Goal: Transaction & Acquisition: Obtain resource

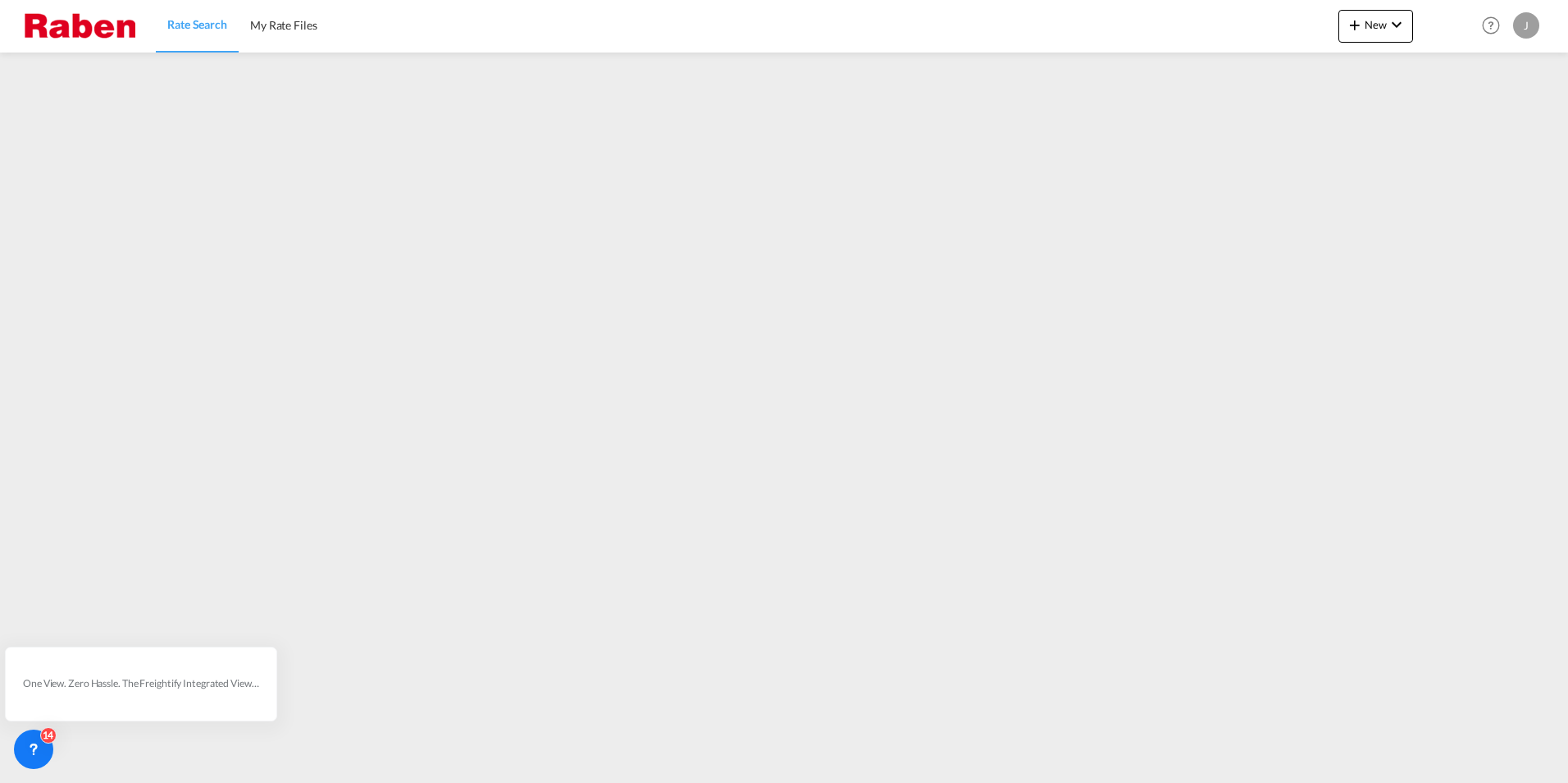
click at [180, 22] on span "Rate Search" at bounding box center [197, 24] width 60 height 14
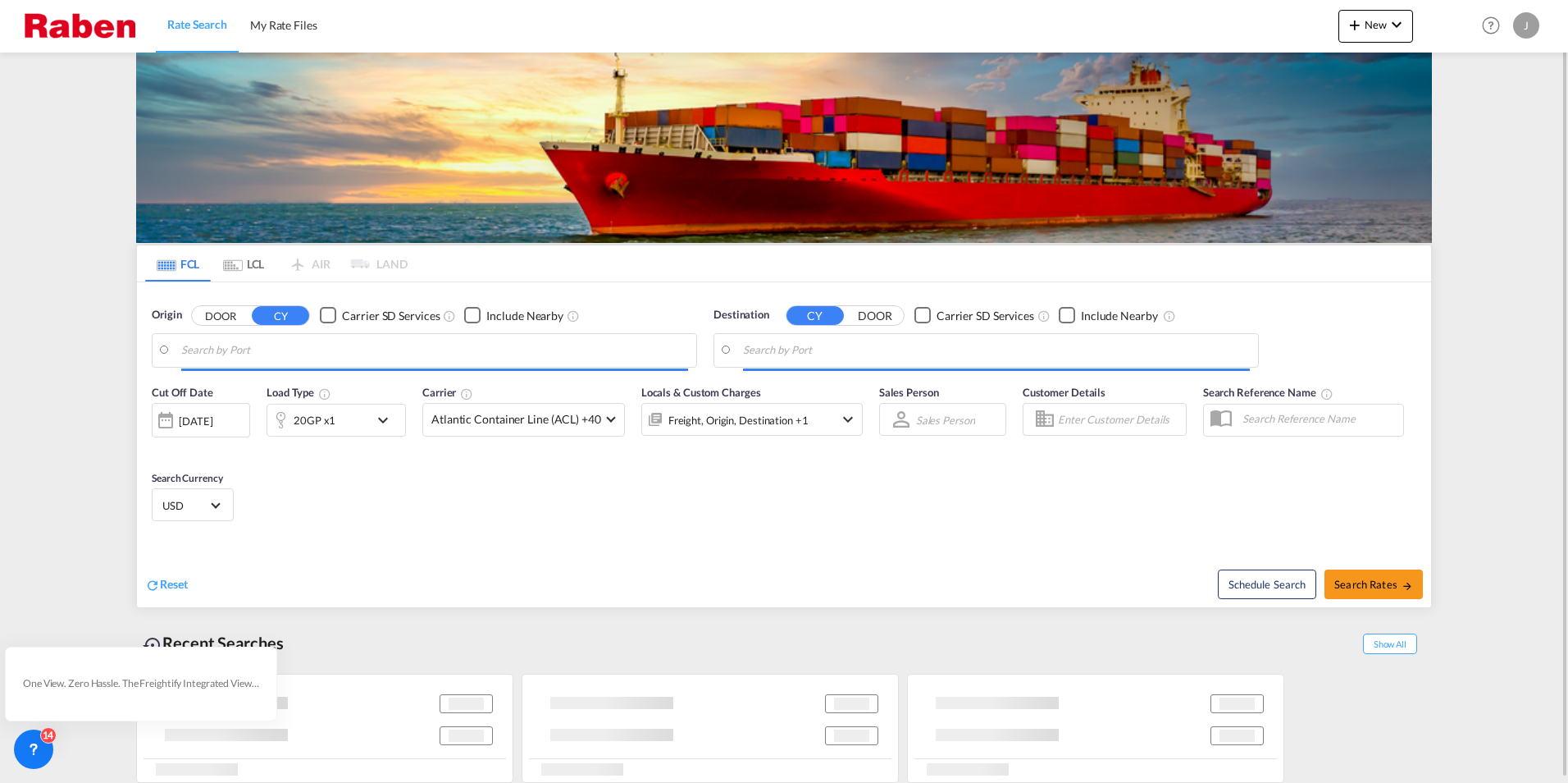
type input "[GEOGRAPHIC_DATA], [GEOGRAPHIC_DATA]"
type input "[GEOGRAPHIC_DATA], ECGYE"
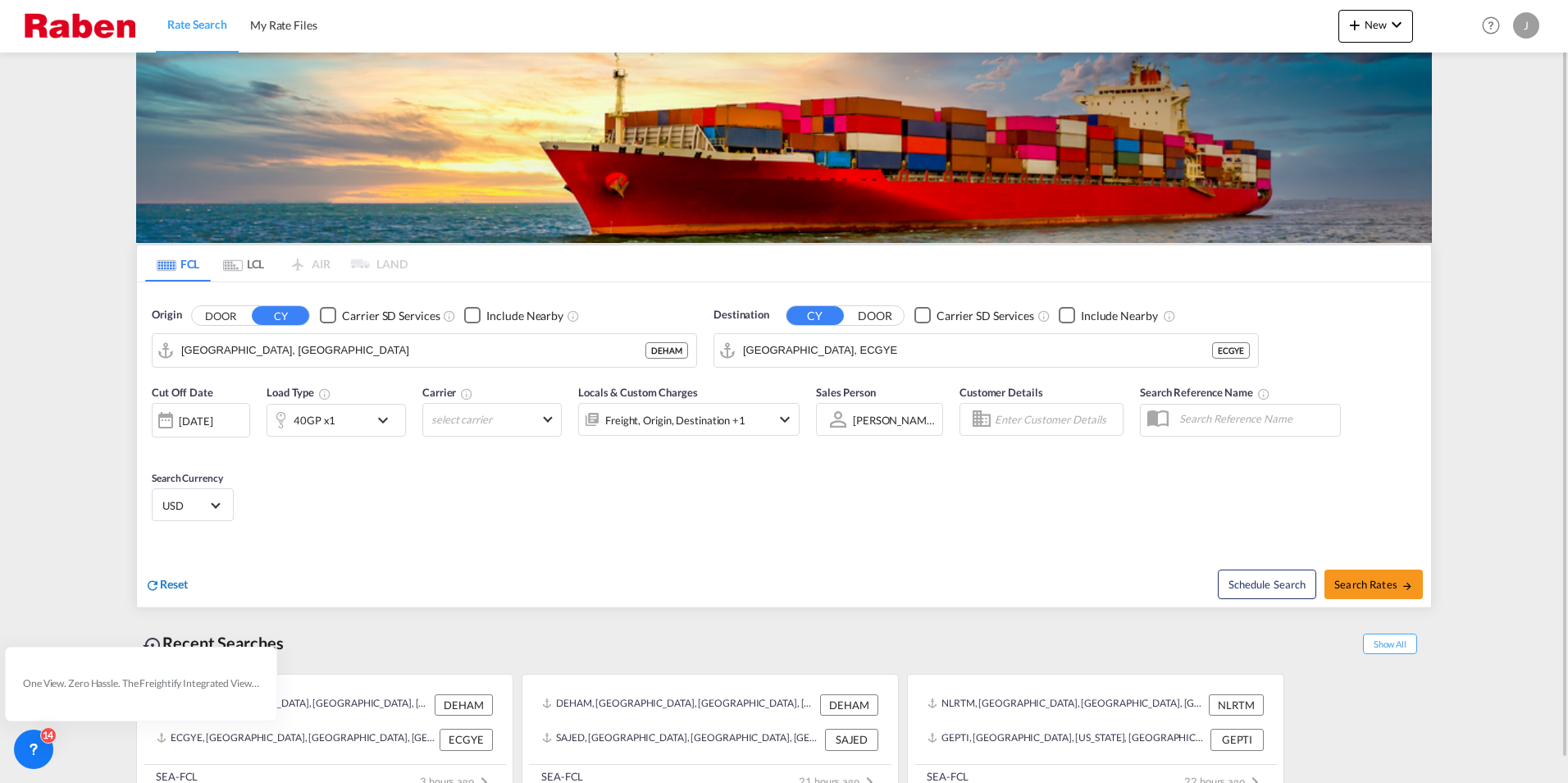
click at [173, 590] on span "Reset" at bounding box center [173, 584] width 28 height 14
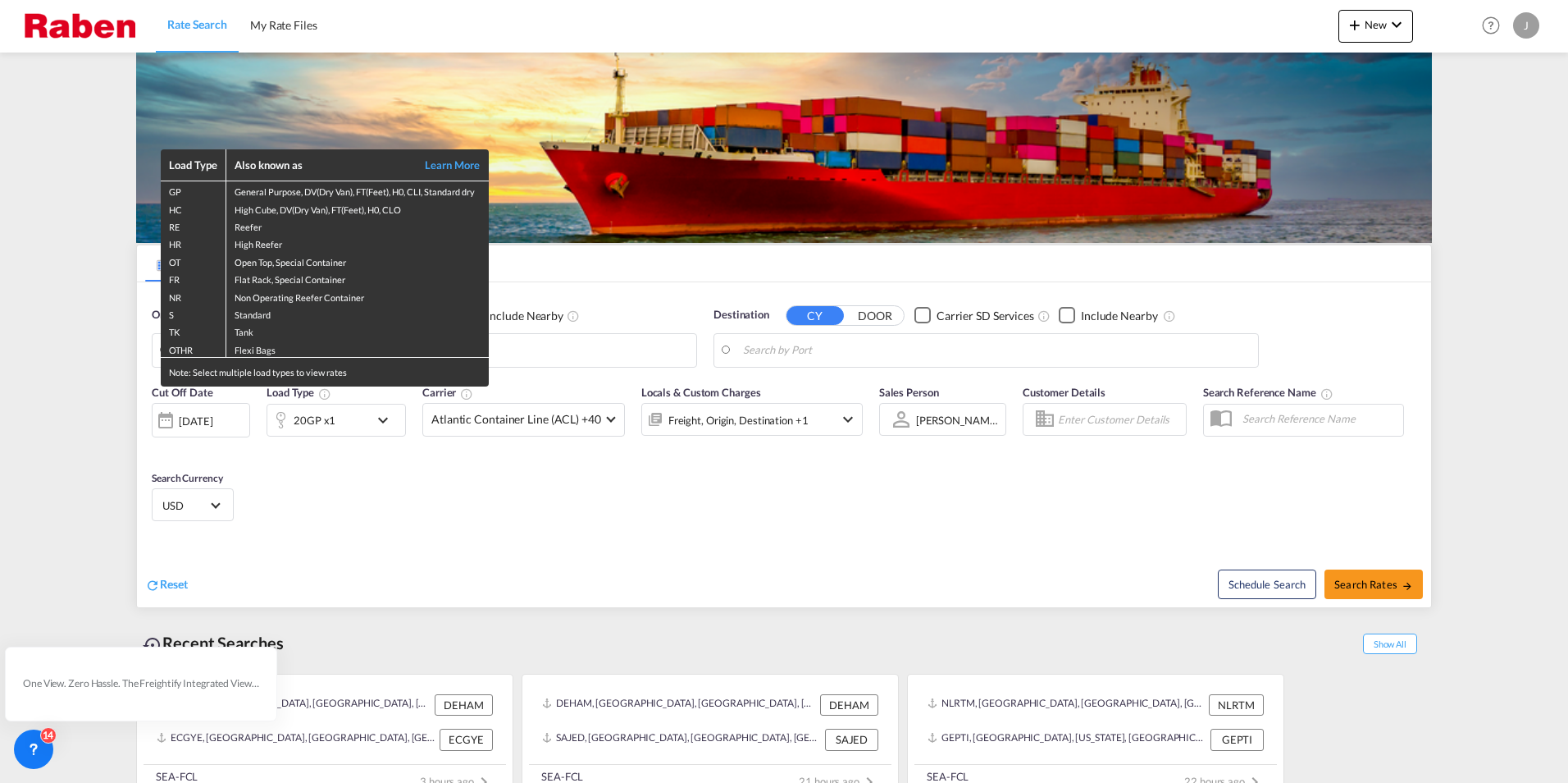
click at [568, 351] on div "Load Type Also known as Learn More GP General Purpose, DV(Dry Van), FT(Feet), H…" at bounding box center [784, 391] width 1568 height 783
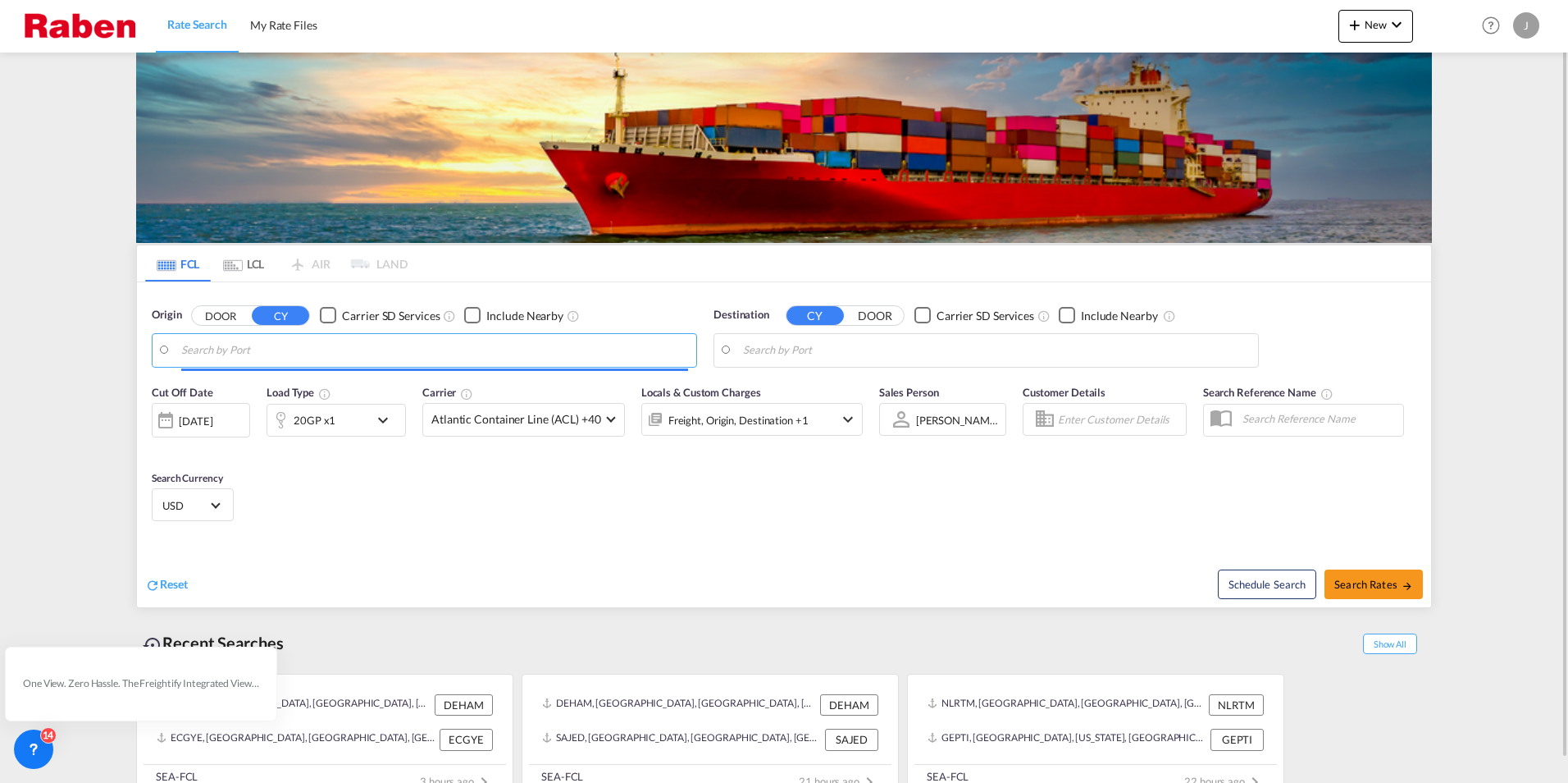
click at [574, 356] on input "Search by Port" at bounding box center [435, 350] width 507 height 24
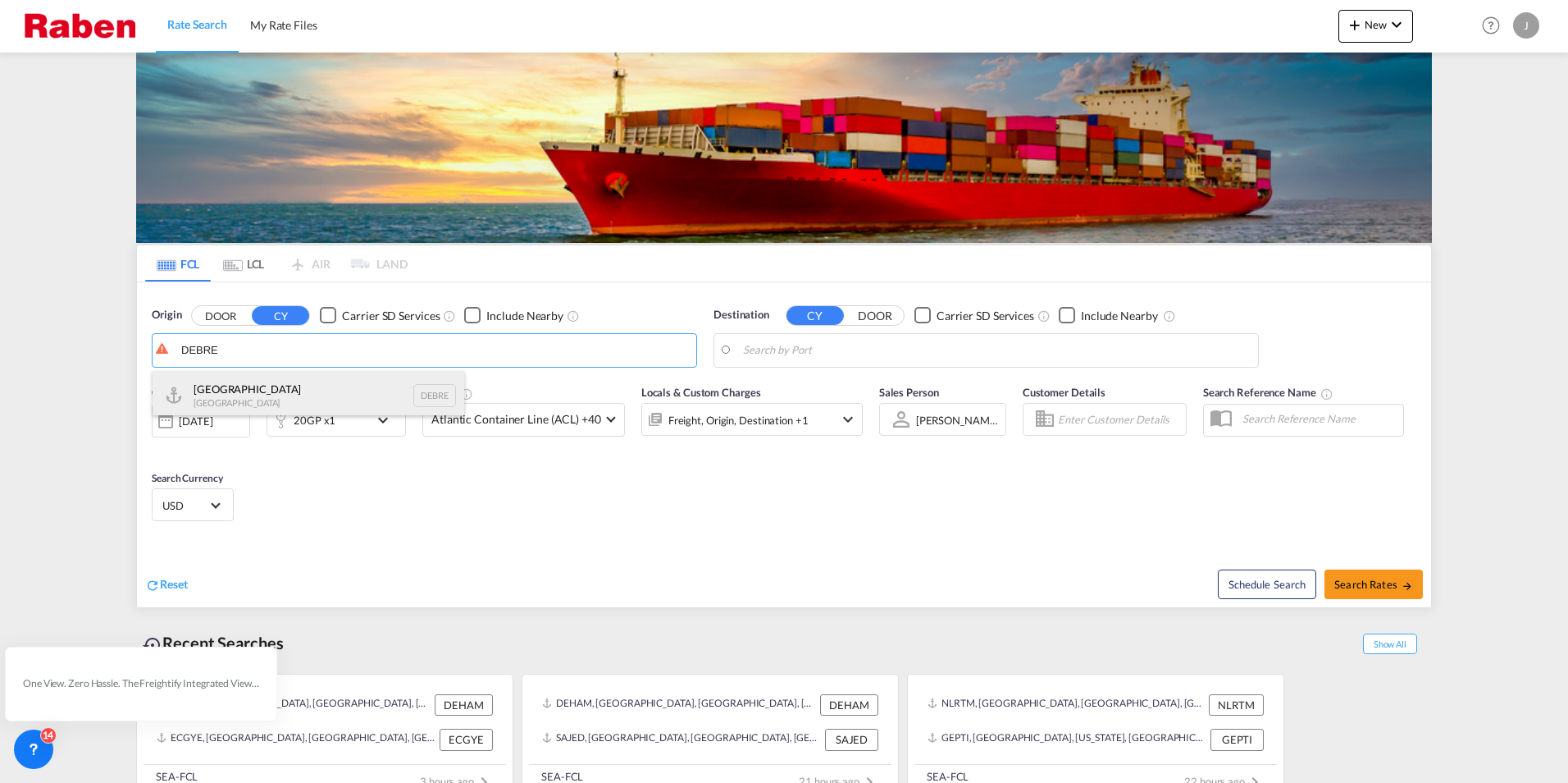
click at [231, 393] on div "Bremen [GEOGRAPHIC_DATA] DEBRE" at bounding box center [308, 395] width 312 height 49
type input "[GEOGRAPHIC_DATA], DEBRE"
click at [935, 347] on body "Rate Search My Rate Files Rate Search My Rate Files New Rates Ratecard Rateshee…" at bounding box center [784, 391] width 1568 height 783
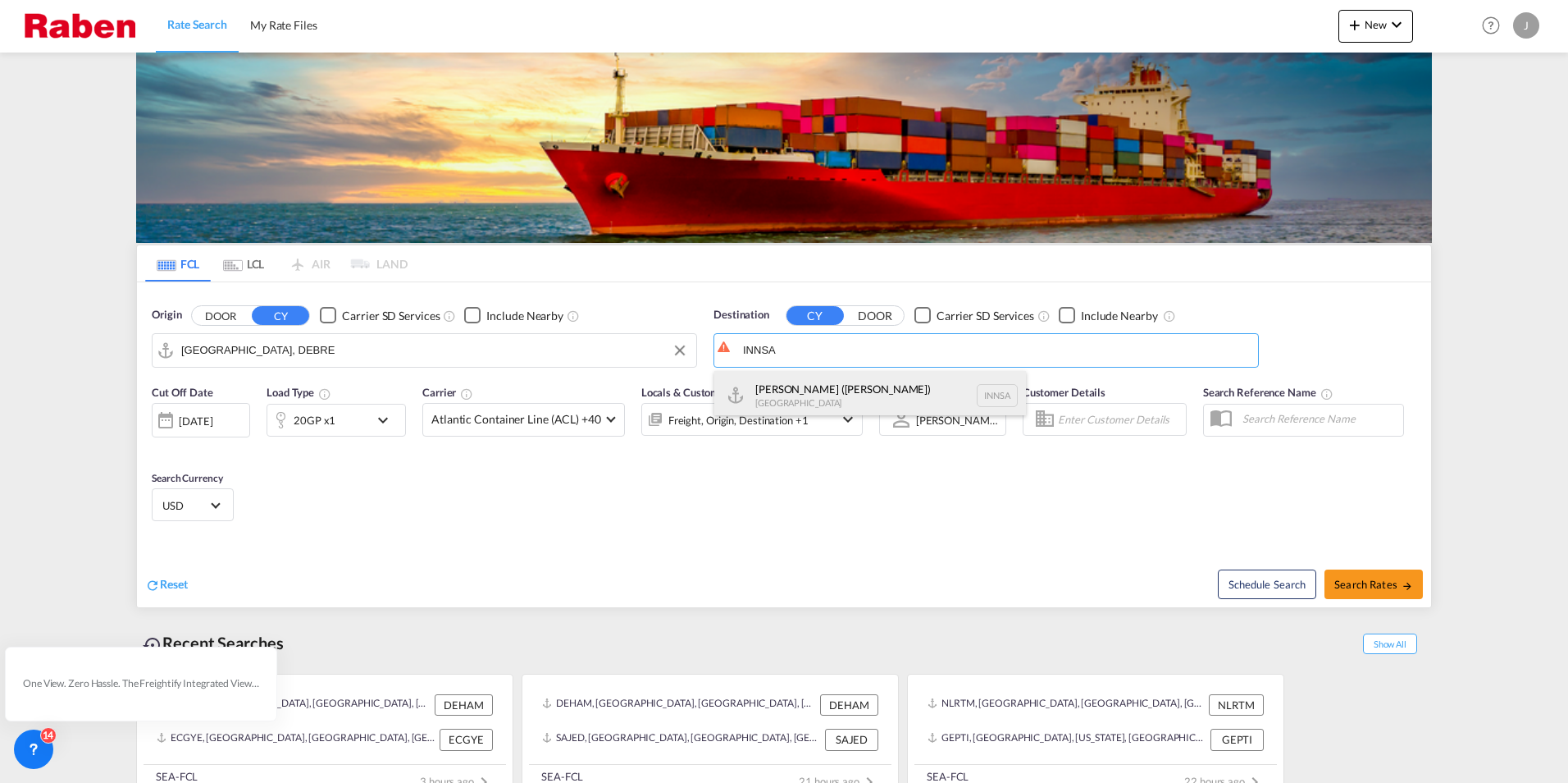
click at [838, 383] on div "[PERSON_NAME] ([GEOGRAPHIC_DATA]) [GEOGRAPHIC_DATA] [GEOGRAPHIC_DATA]" at bounding box center [870, 395] width 312 height 49
type input "[PERSON_NAME] ([PERSON_NAME]), [GEOGRAPHIC_DATA]"
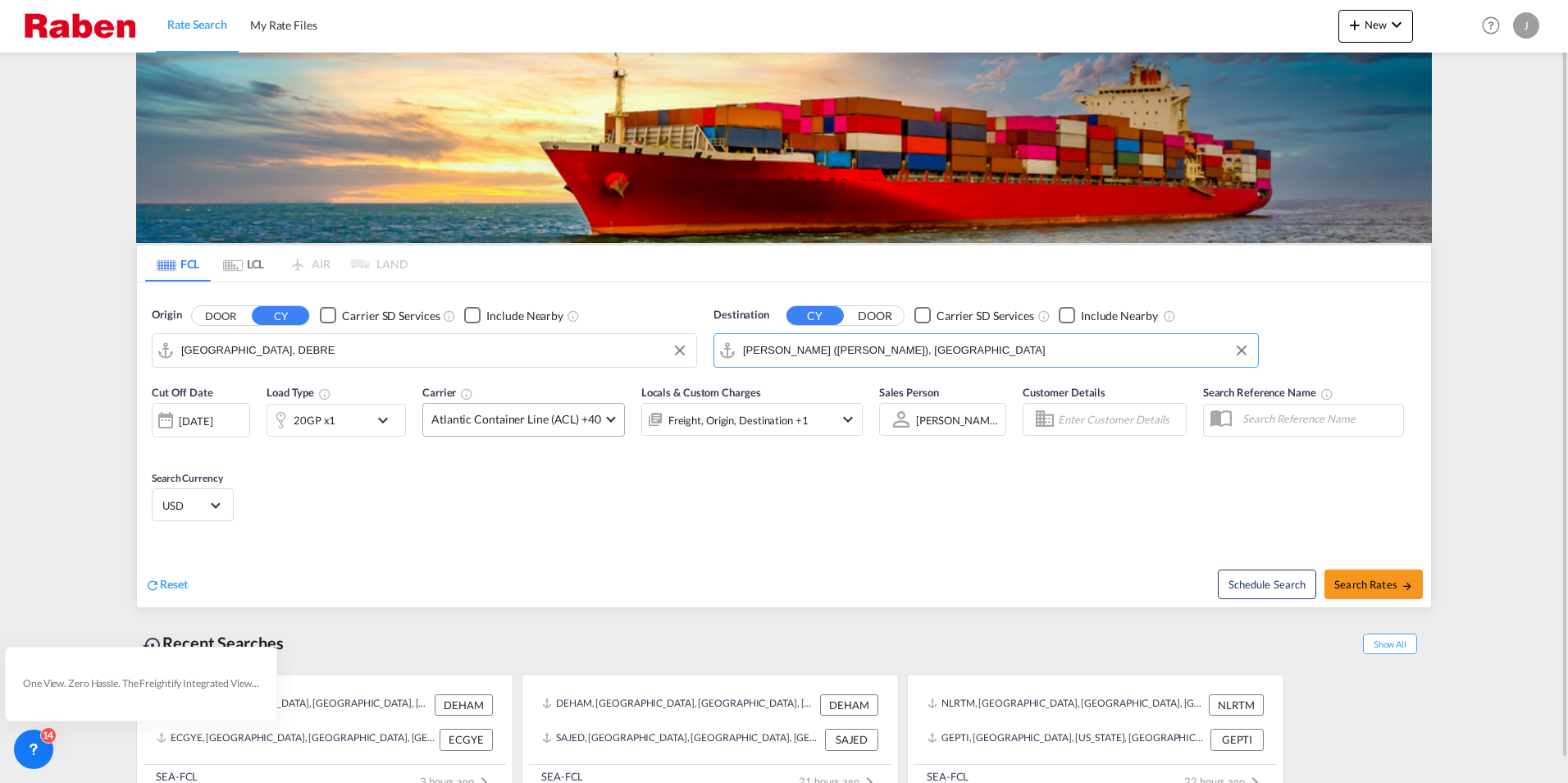
click at [521, 419] on span "Atlantic Container Line (ACL) +40" at bounding box center [516, 419] width 170 height 16
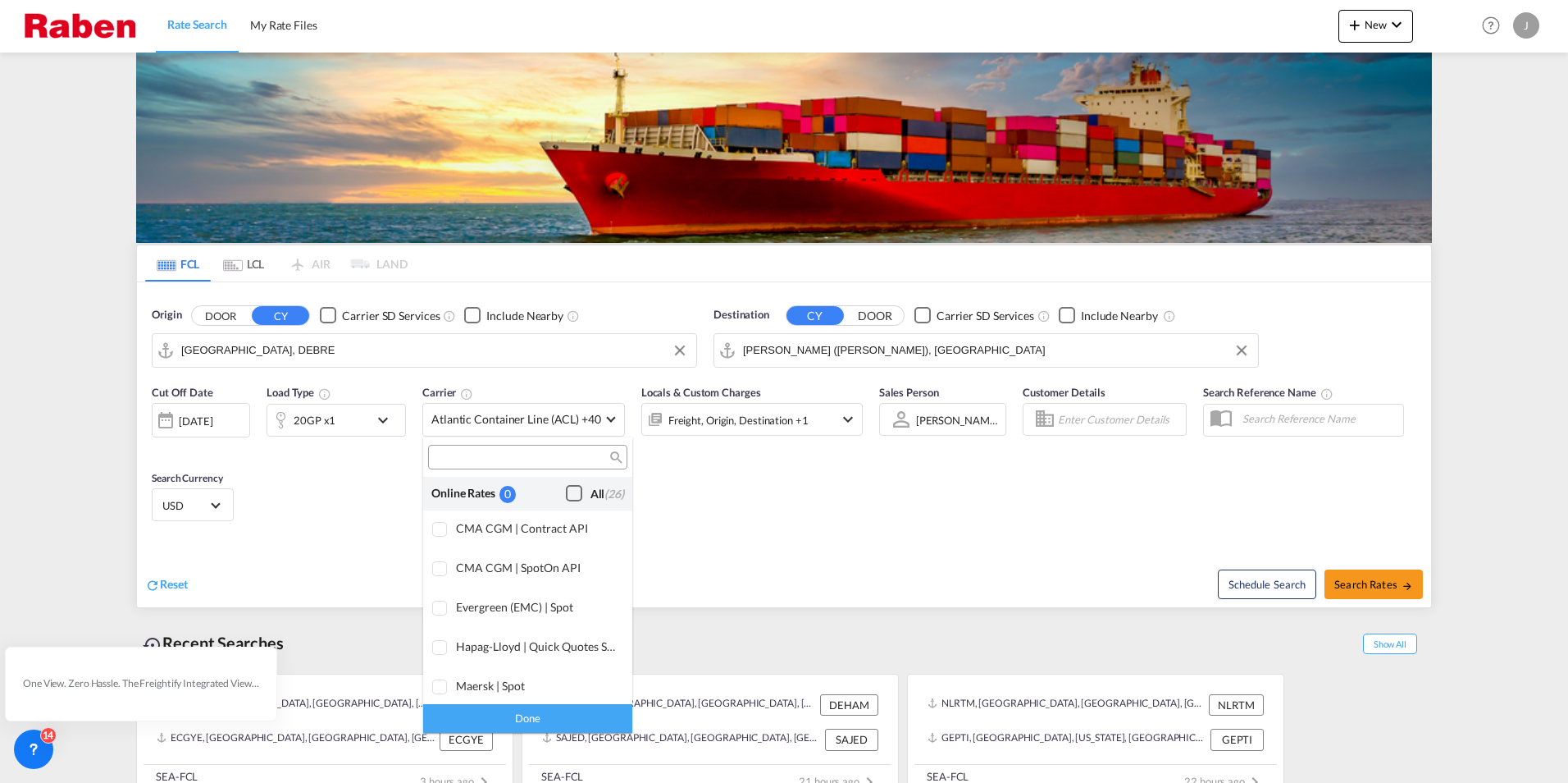
scroll to position [1003, 0]
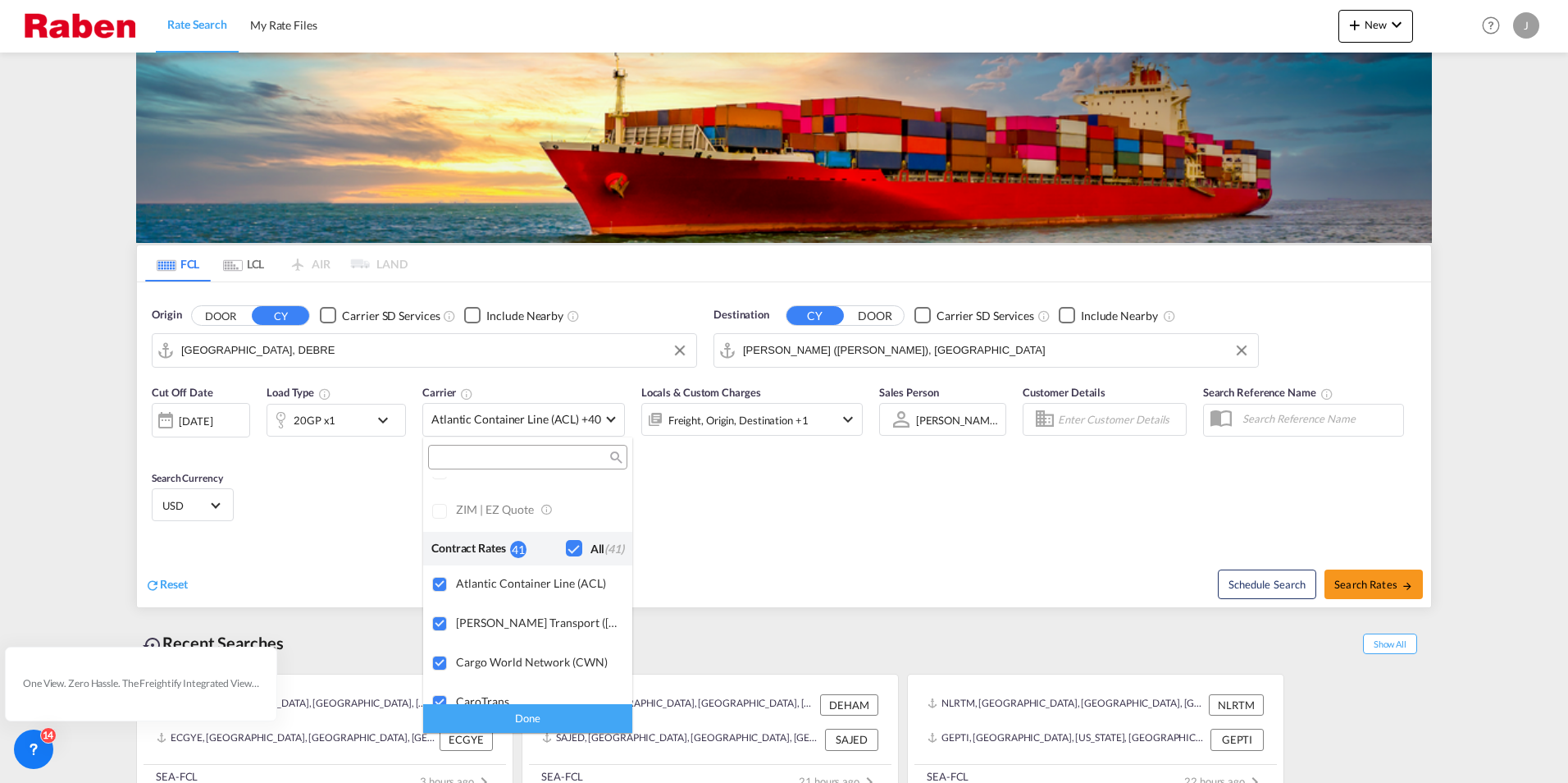
click at [566, 551] on div "Checkbox No Ink" at bounding box center [573, 547] width 16 height 16
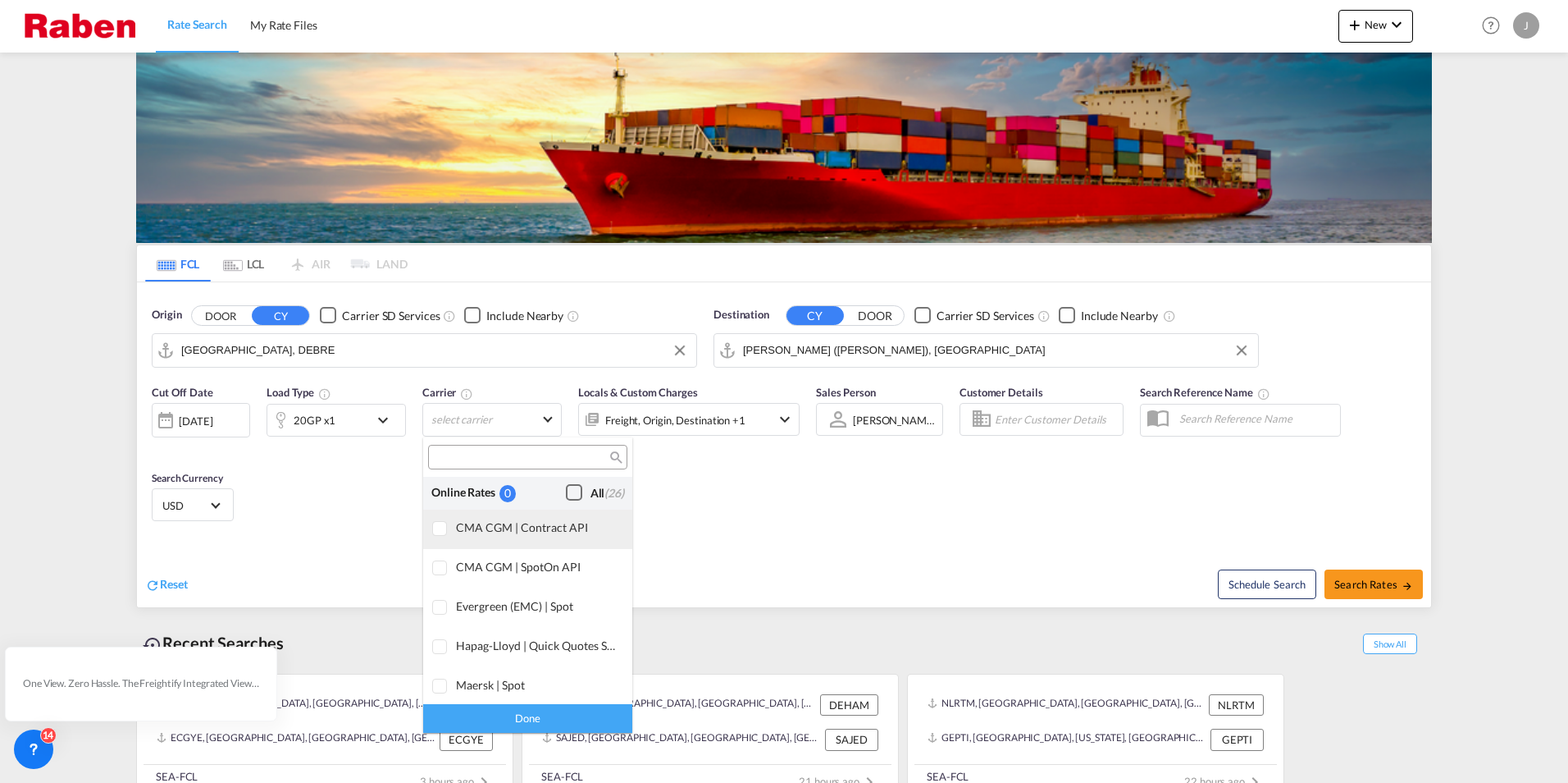
scroll to position [0, 0]
click at [566, 490] on div "Checkbox No Ink" at bounding box center [573, 492] width 16 height 16
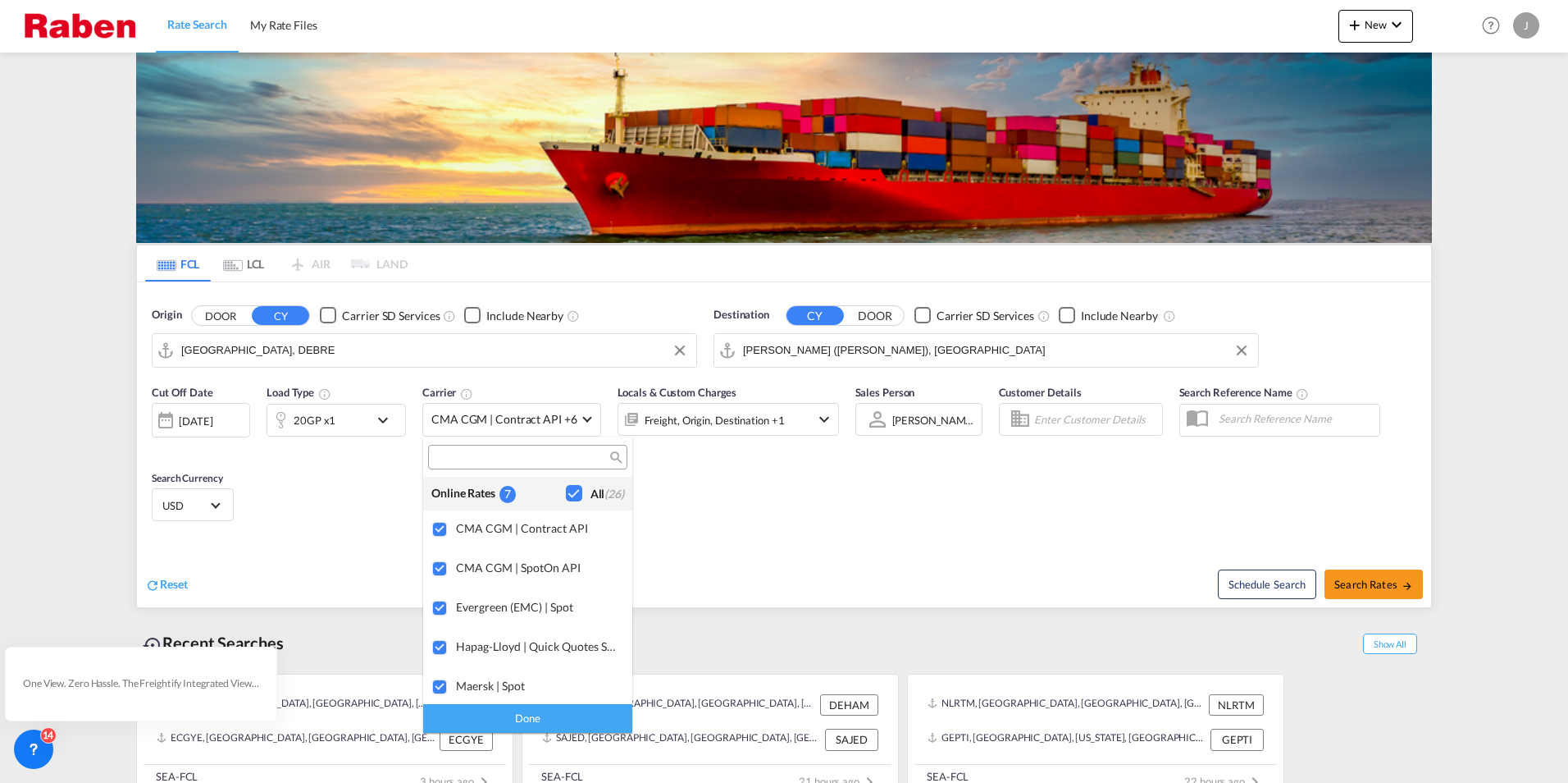
click at [338, 422] on md-backdrop at bounding box center [784, 391] width 1568 height 783
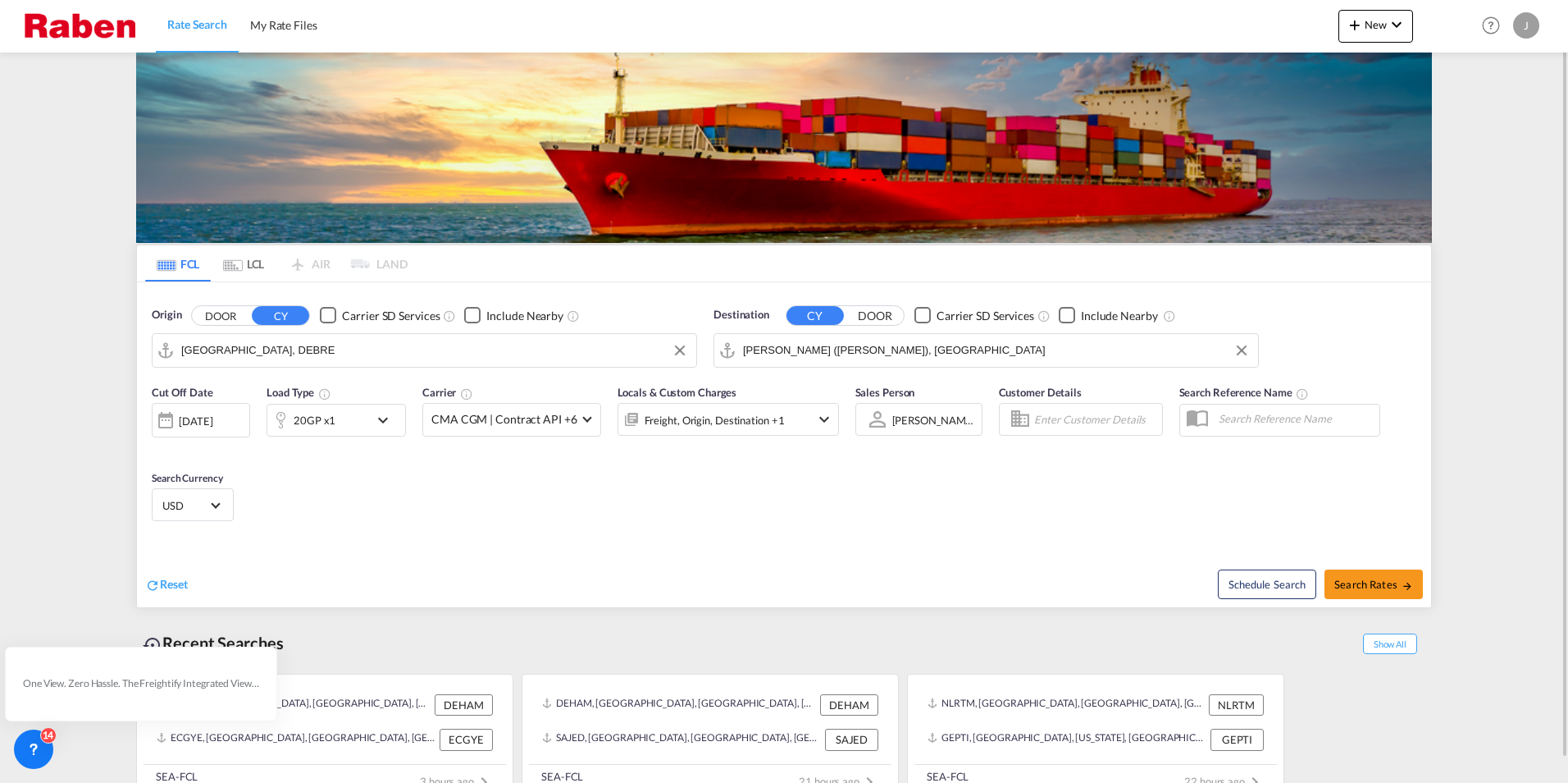
click at [359, 416] on div "20GP x1" at bounding box center [318, 420] width 101 height 33
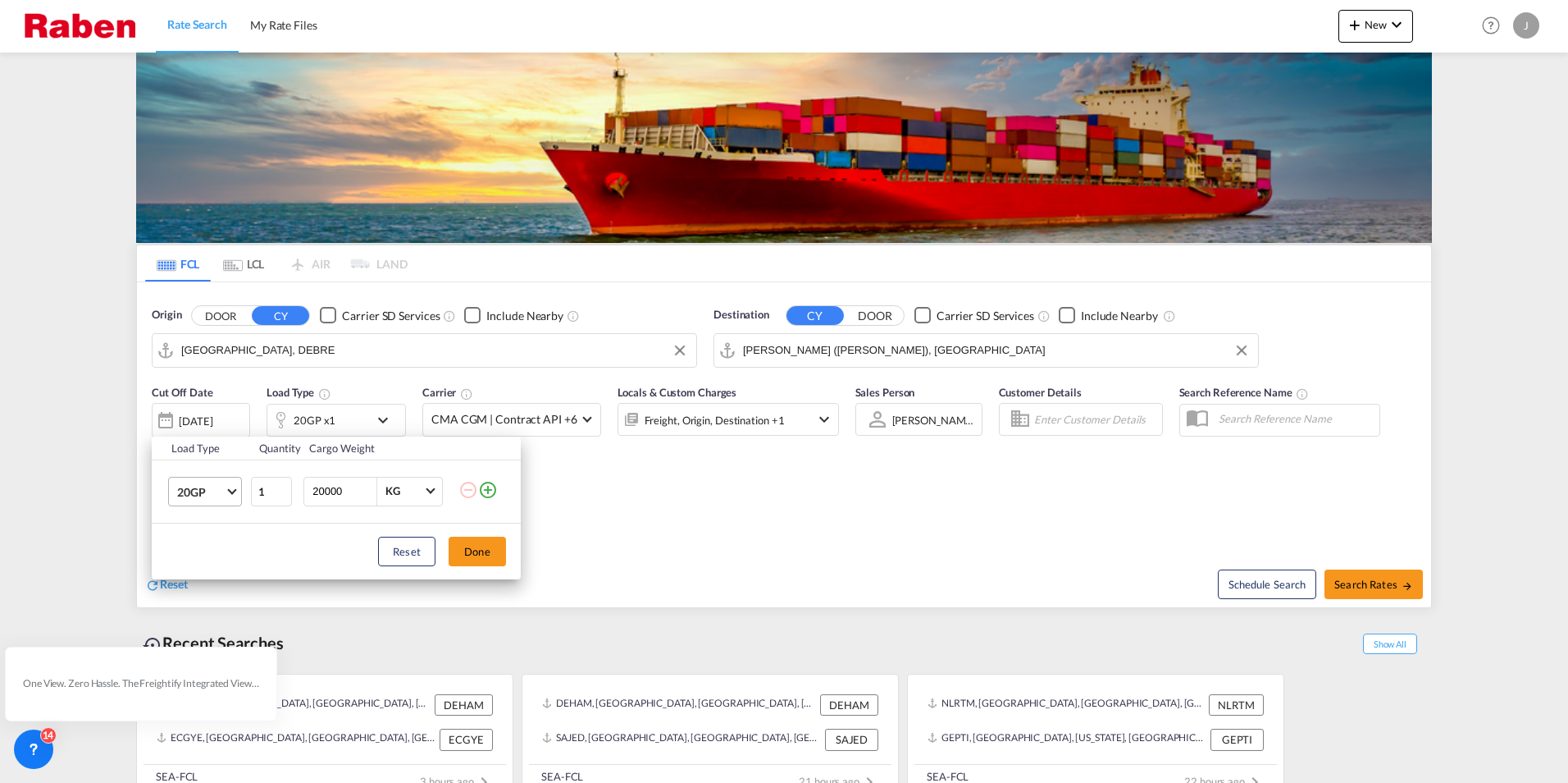
click at [234, 495] on md-select-value "20GP" at bounding box center [209, 491] width 66 height 28
click at [213, 575] on md-option "40HC" at bounding box center [220, 570] width 111 height 40
click at [484, 552] on button "Done" at bounding box center [477, 551] width 57 height 30
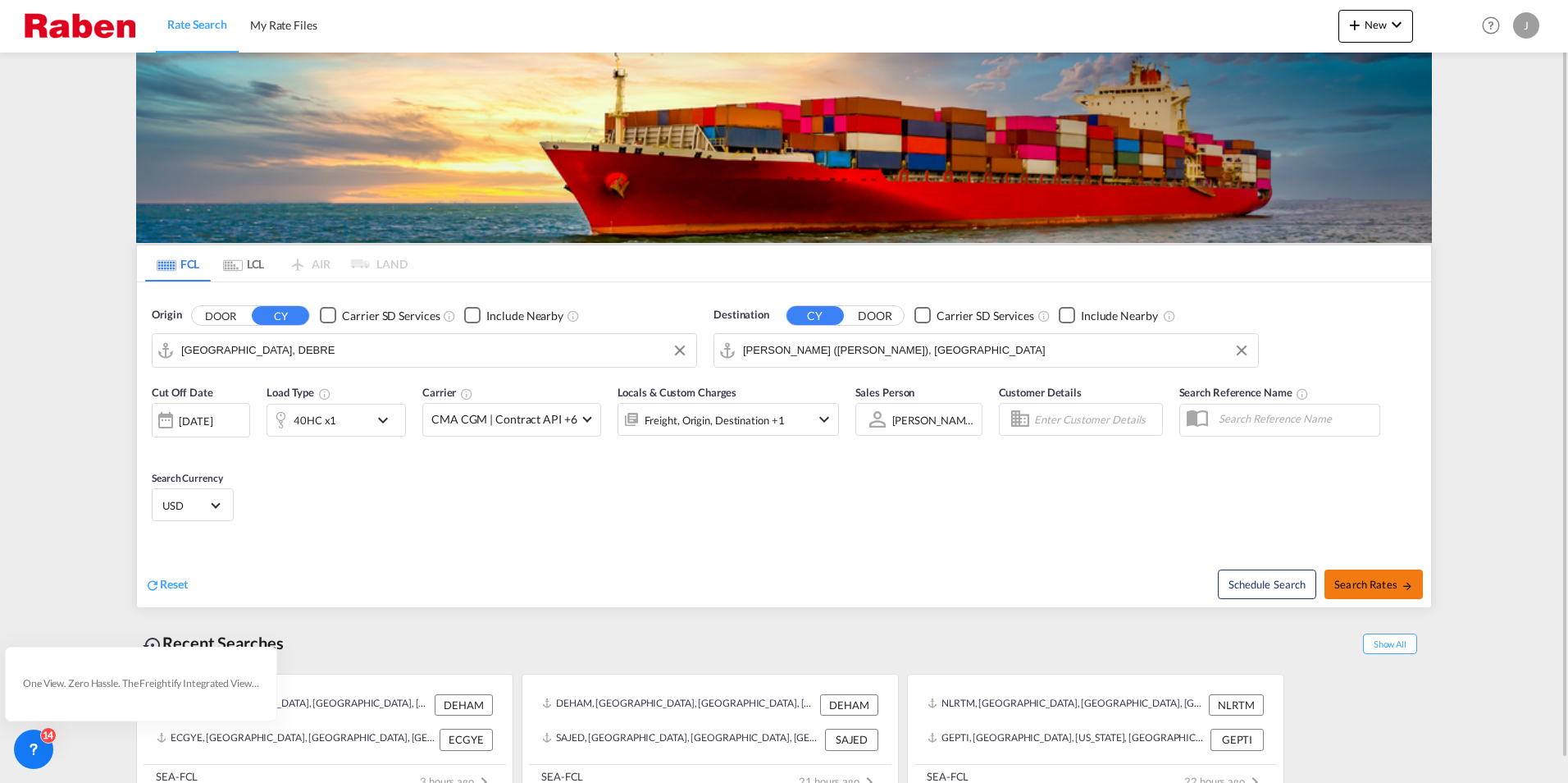
click at [1381, 588] on span "Search Rates" at bounding box center [1373, 585] width 79 height 14
type input "DEBRE to INNSA / [DATE]"
